Goal: Task Accomplishment & Management: Manage account settings

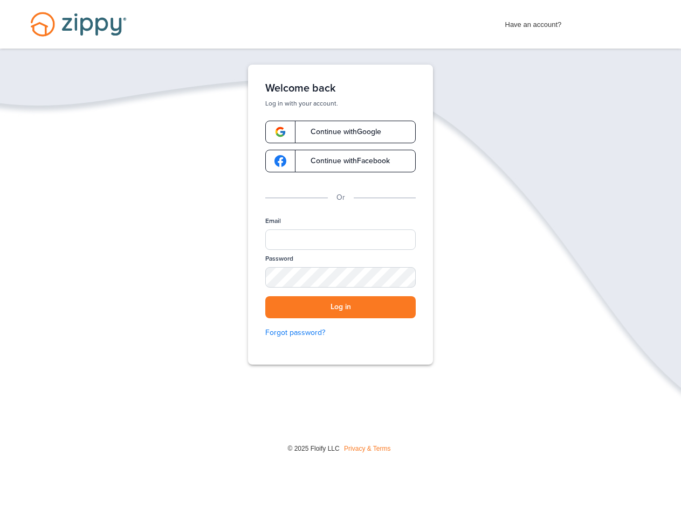
click at [341, 215] on div "Welcome back Log in with your account. Continue with Google Continue with Faceb…" at bounding box center [340, 215] width 185 height 300
click at [340, 240] on input "Email" at bounding box center [340, 240] width 150 height 20
click at [340, 307] on button "Log in" at bounding box center [340, 307] width 150 height 22
click at [664, 503] on img at bounding box center [664, 503] width 27 height 23
click at [341, 215] on div "Welcome back Log in with your account. Continue with Google Continue with Faceb…" at bounding box center [340, 215] width 185 height 300
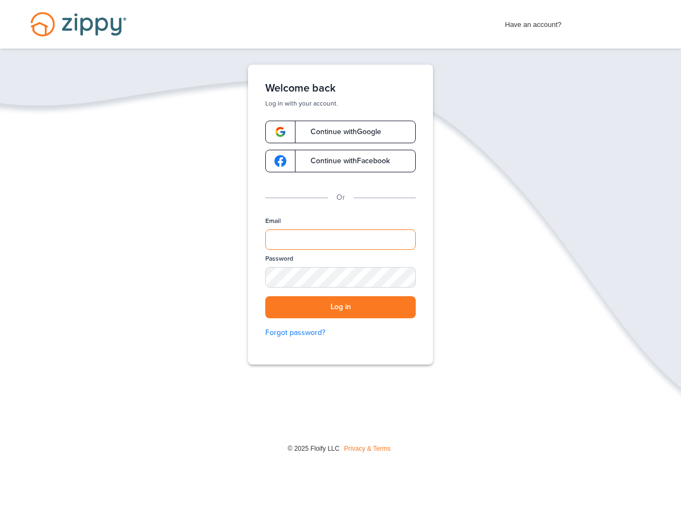
click at [340, 240] on input "Email" at bounding box center [340, 240] width 150 height 20
click at [340, 307] on button "Log in" at bounding box center [340, 307] width 150 height 22
click at [664, 503] on img at bounding box center [664, 503] width 27 height 23
